Goal: Find contact information: Find contact information

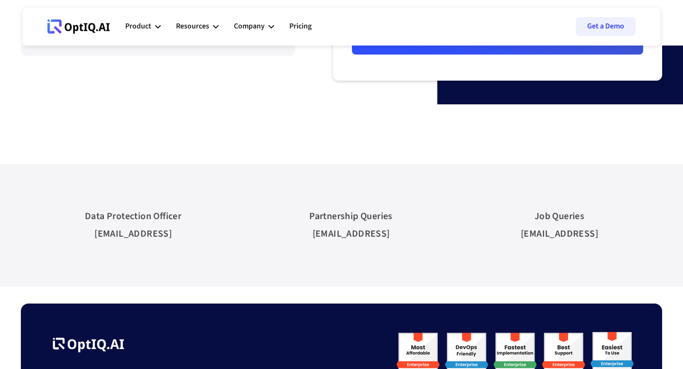
scroll to position [271, 0]
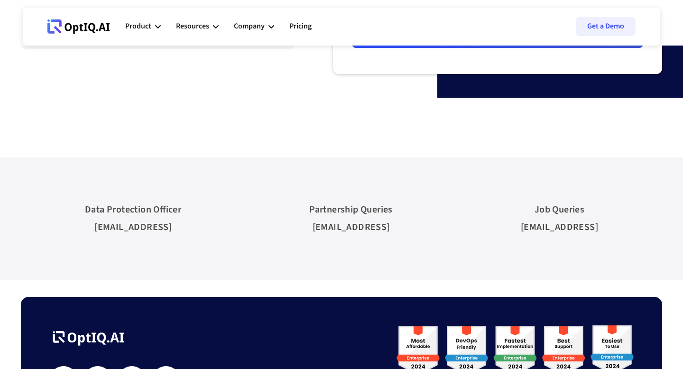
click at [546, 227] on div "hr@optiq.ai" at bounding box center [559, 228] width 77 height 18
drag, startPoint x: 546, startPoint y: 227, endPoint x: 589, endPoint y: 227, distance: 43.2
click at [589, 227] on div "hr@optiq.ai" at bounding box center [559, 228] width 77 height 18
copy div "hr@optiq.ai"
